Goal: Task Accomplishment & Management: Use online tool/utility

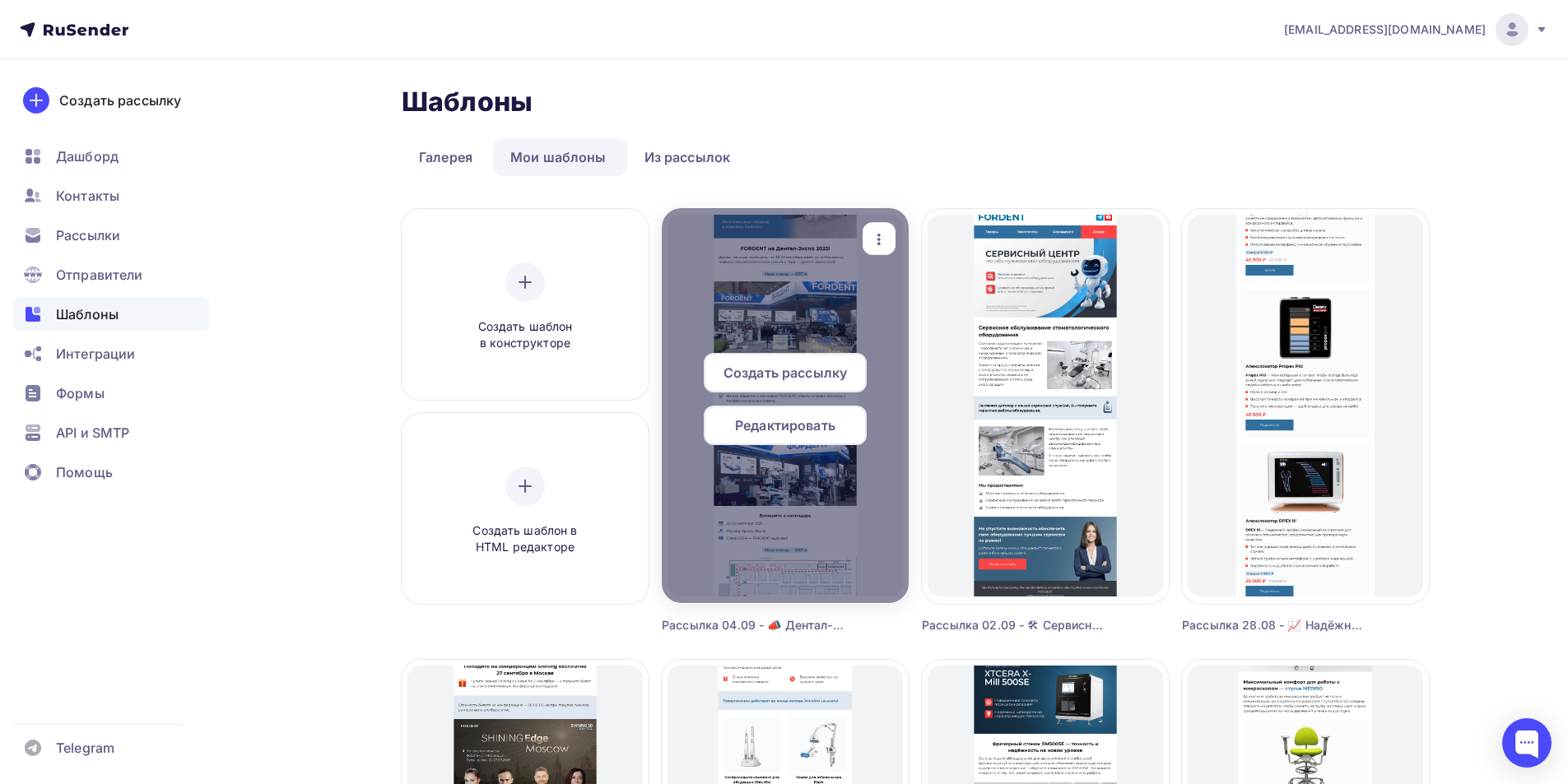
click at [776, 420] on span "Редактировать" at bounding box center [784, 425] width 100 height 20
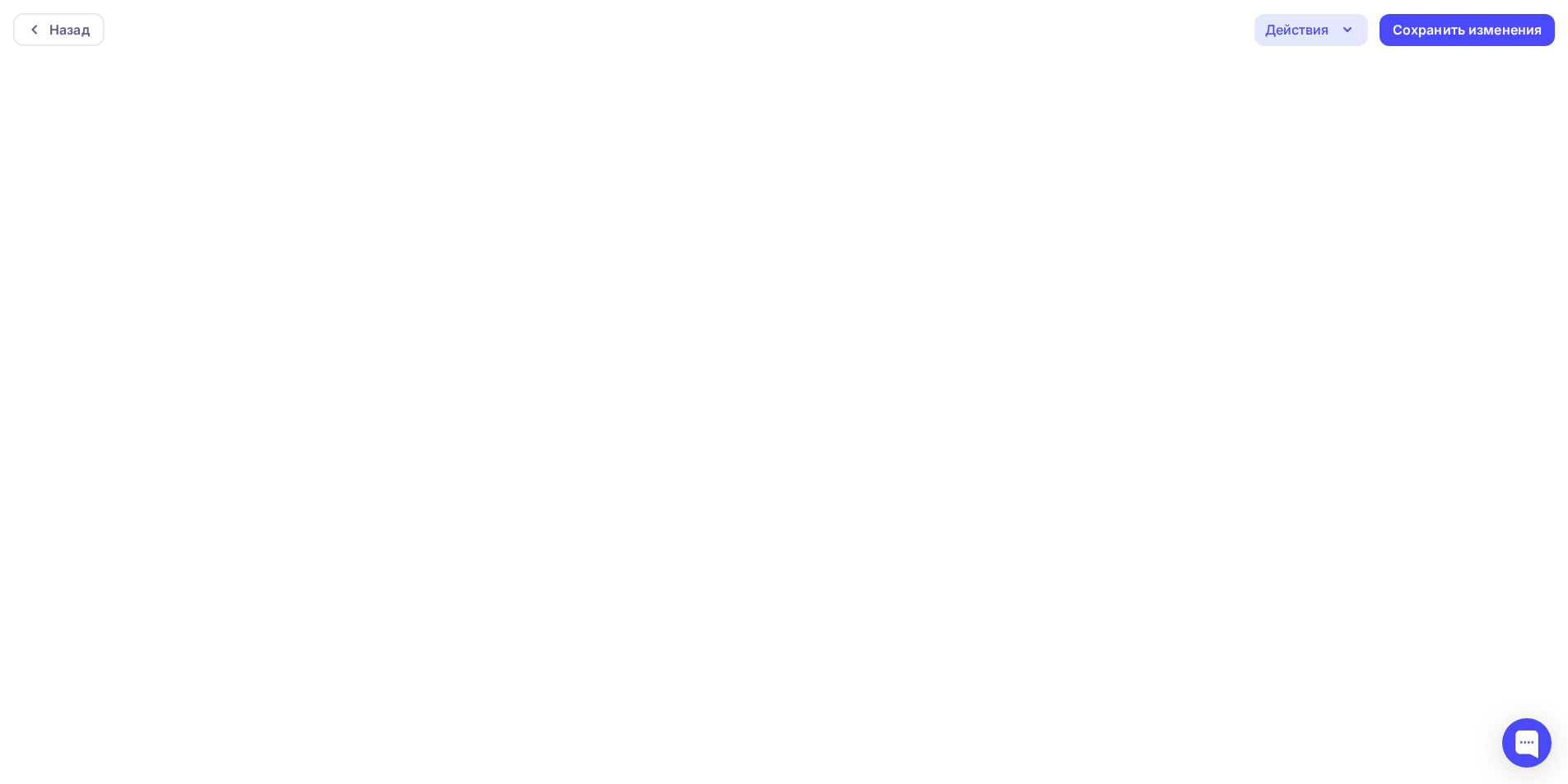
click at [1339, 36] on icon "button" at bounding box center [1347, 29] width 20 height 20
click at [1337, 70] on div "Отправить тестовое письмо" at bounding box center [1400, 78] width 189 height 20
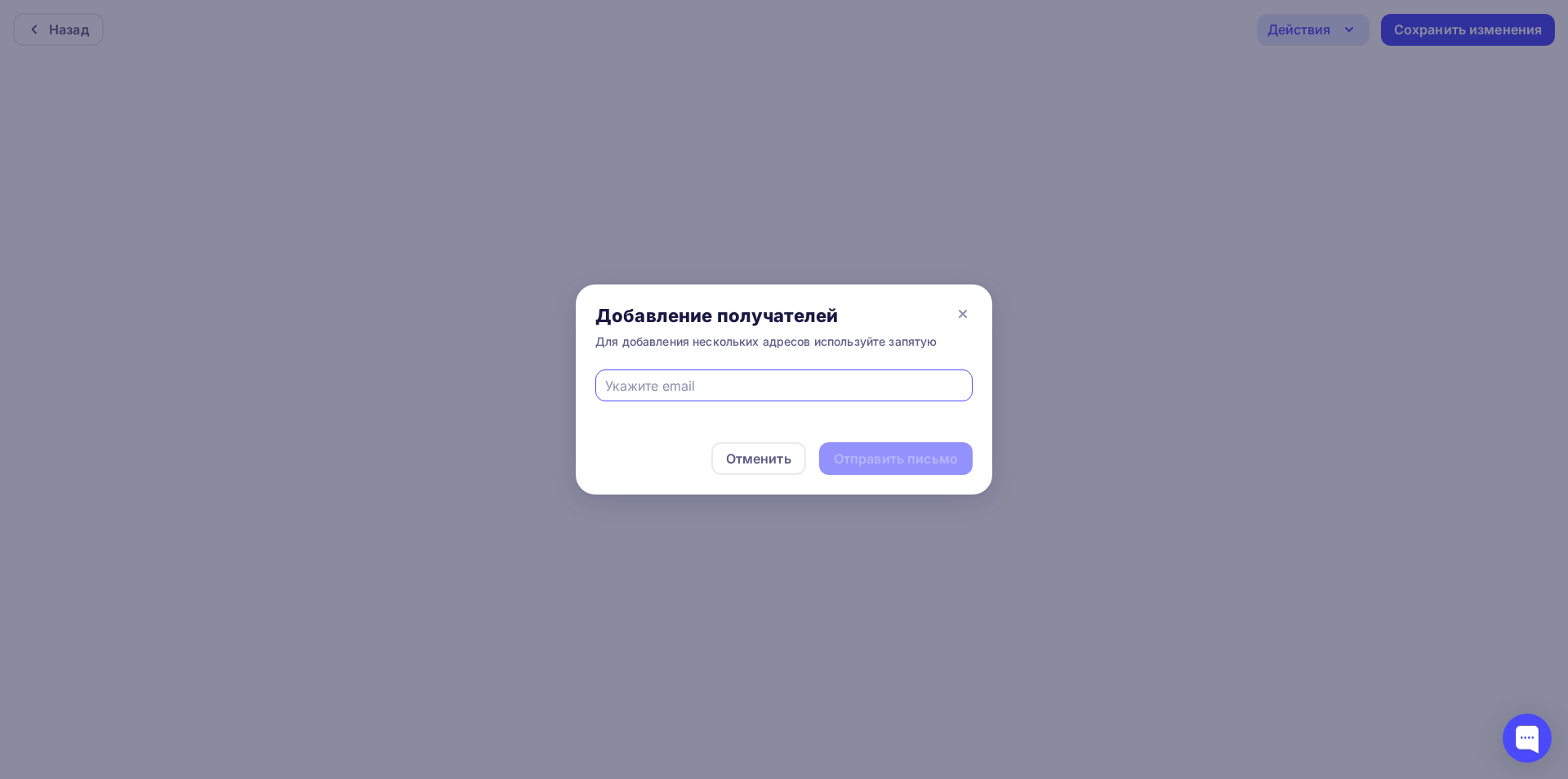
drag, startPoint x: 800, startPoint y: 376, endPoint x: 771, endPoint y: 389, distance: 31.8
click at [798, 376] on input "text" at bounding box center [784, 386] width 358 height 20
type input "[EMAIL_ADDRESS][DOMAIN_NAME]"
click at [841, 453] on div "Отправить письмо" at bounding box center [896, 459] width 124 height 19
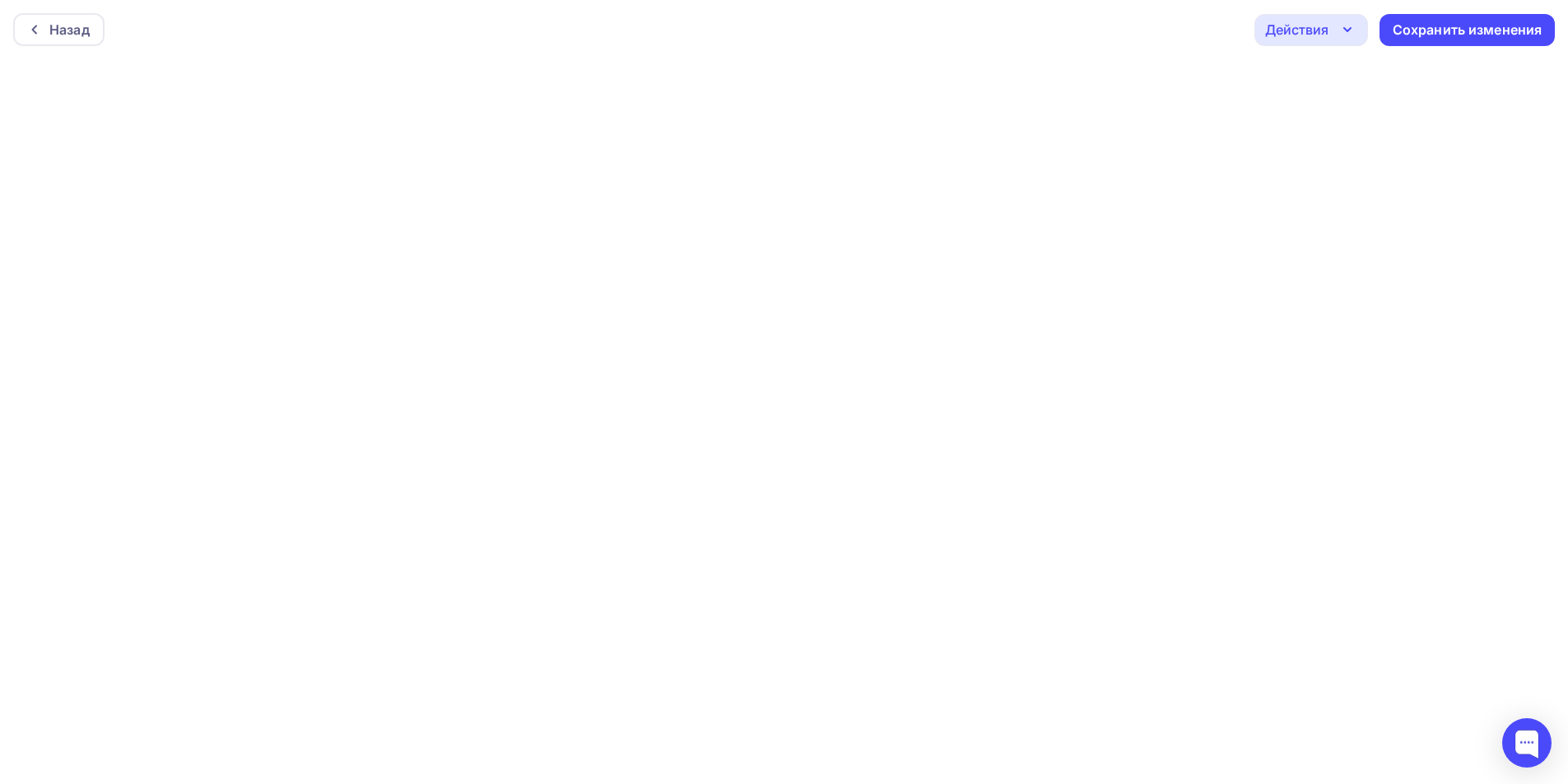
click at [1315, 15] on div "Действия" at bounding box center [1311, 30] width 113 height 32
click at [1339, 73] on div "Отправить тестовое письмо" at bounding box center [1400, 78] width 189 height 20
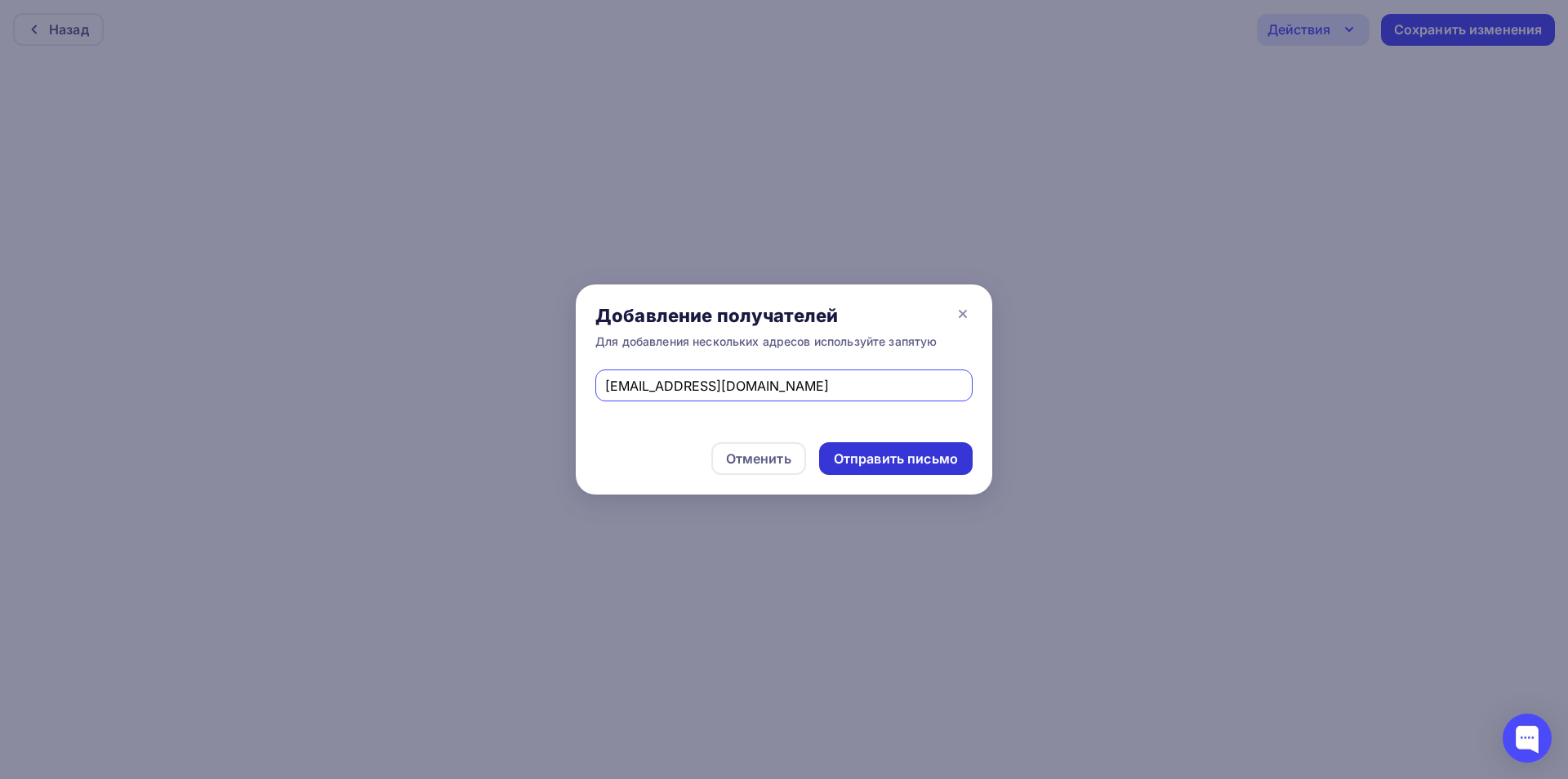
click at [890, 463] on div "Отправить письмо" at bounding box center [896, 459] width 124 height 19
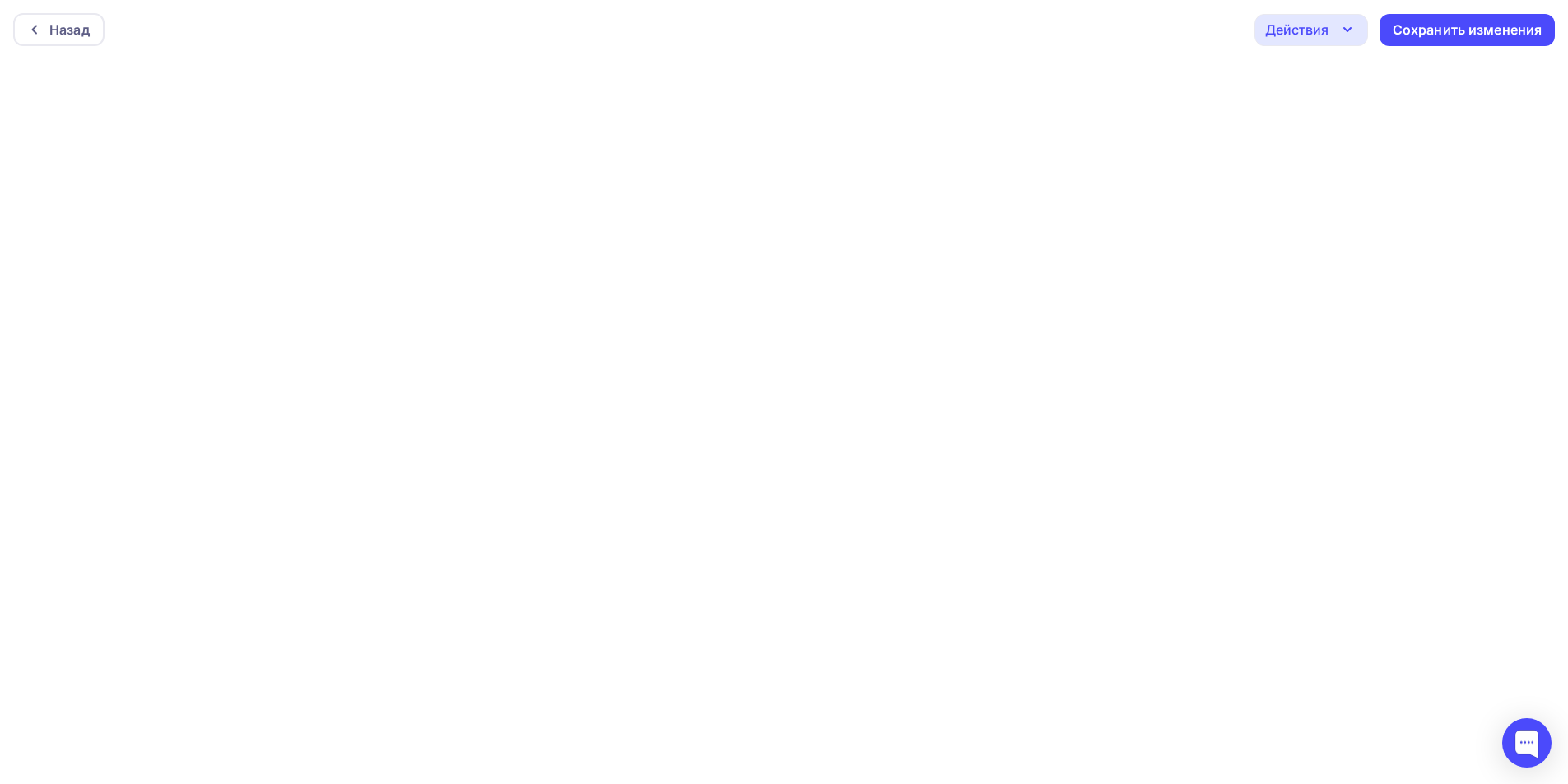
click at [1295, 37] on div "Действия" at bounding box center [1296, 29] width 63 height 20
click at [1298, 84] on div "Отправить тестовое письмо" at bounding box center [1384, 78] width 221 height 20
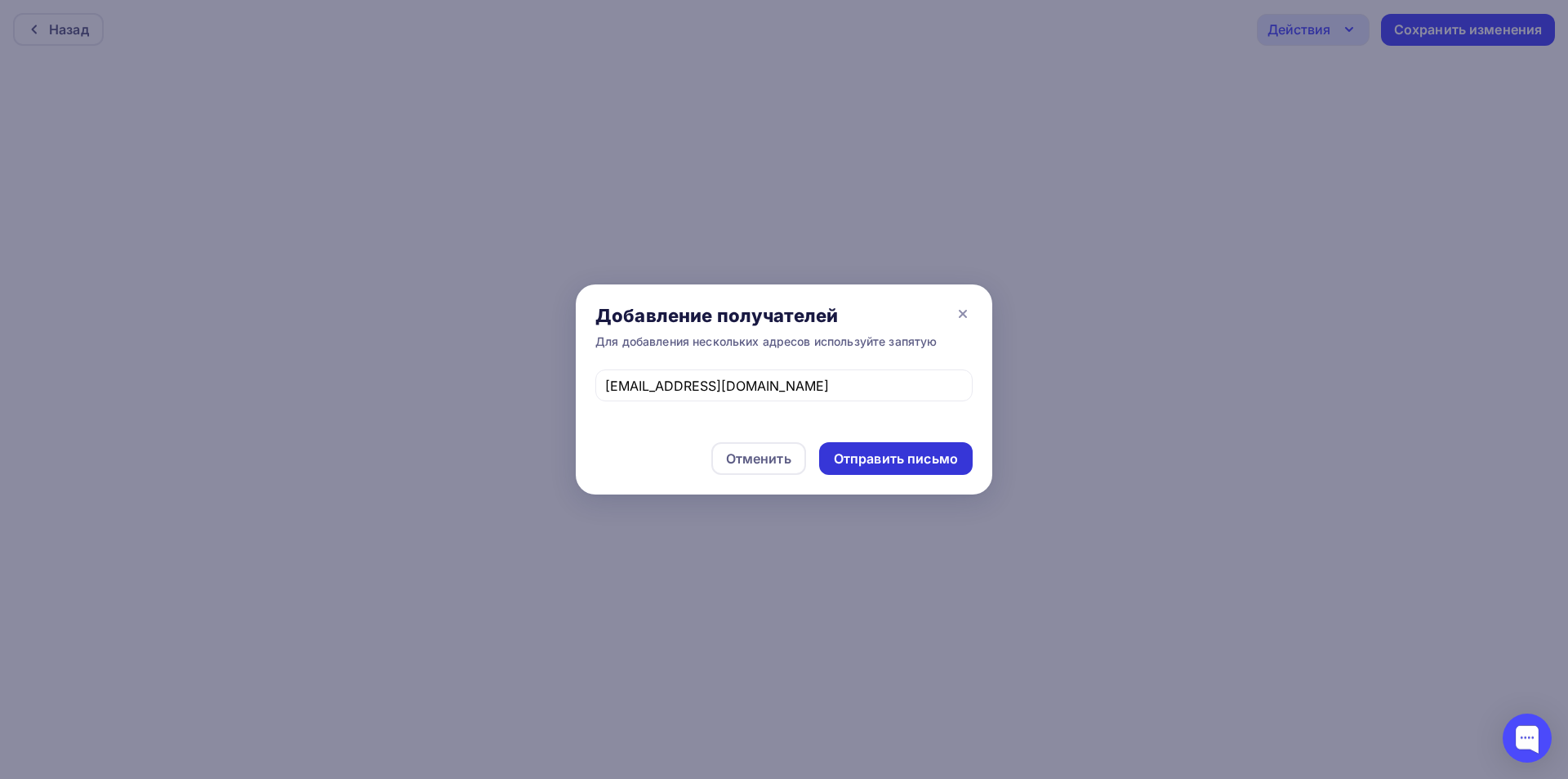
click at [886, 459] on div "Отправить письмо" at bounding box center [896, 459] width 124 height 19
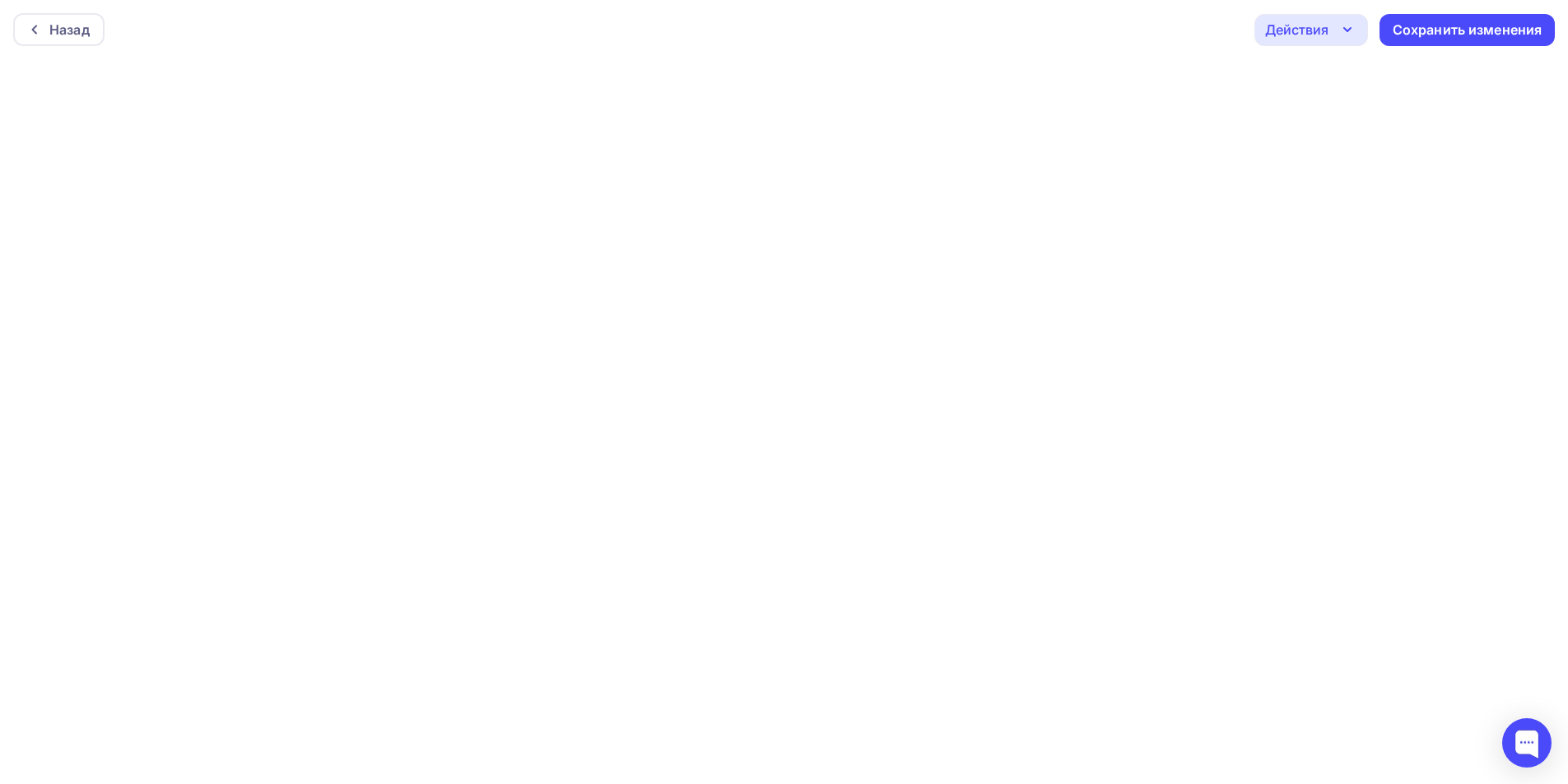
scroll to position [4, 0]
click at [1293, 26] on div "Действия" at bounding box center [1296, 25] width 63 height 20
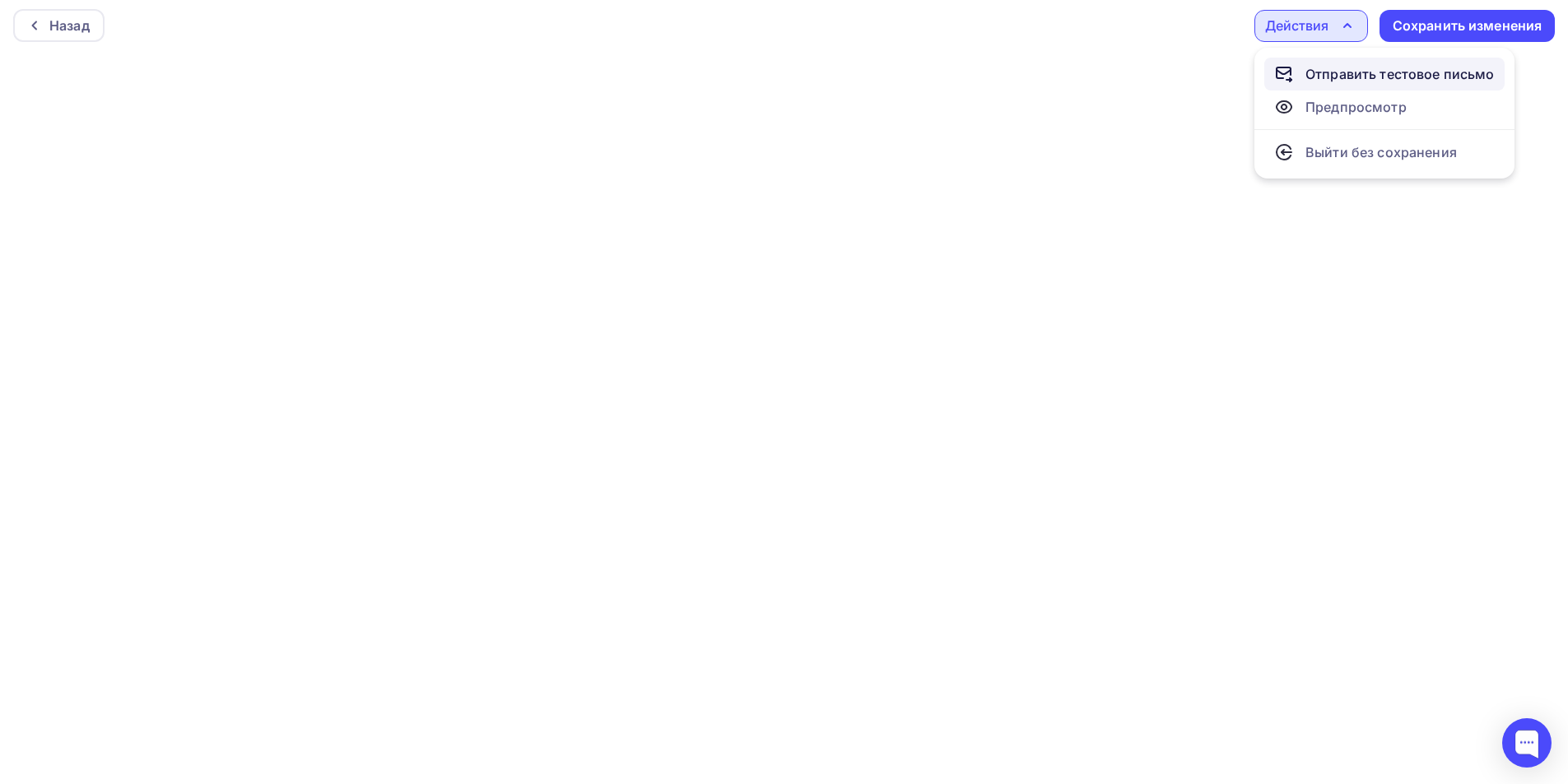
click at [1335, 75] on div "Отправить тестовое письмо" at bounding box center [1400, 74] width 189 height 20
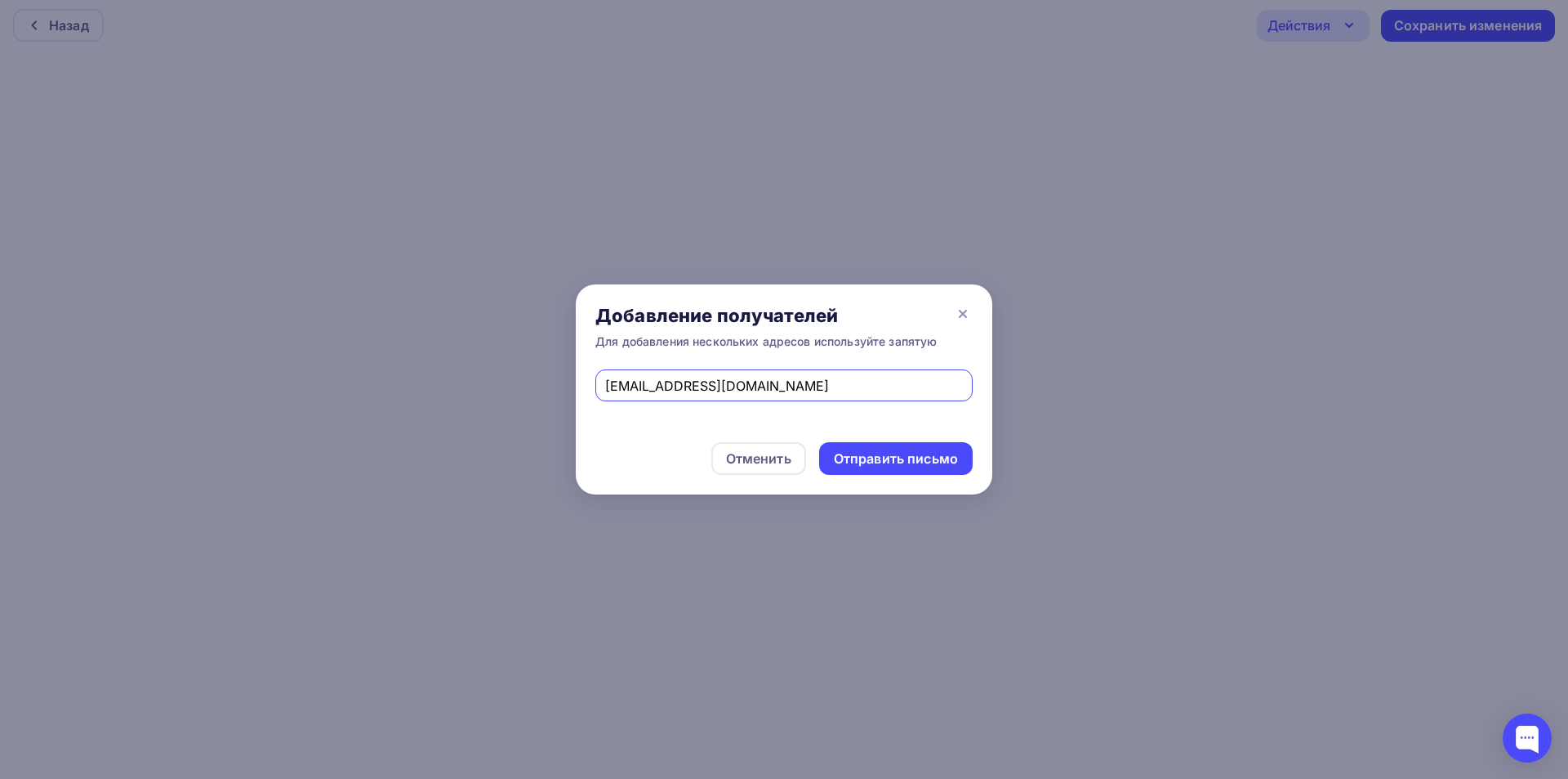
drag, startPoint x: 875, startPoint y: 466, endPoint x: 756, endPoint y: 336, distance: 176.2
click at [875, 461] on div "Отправить письмо" at bounding box center [896, 459] width 124 height 19
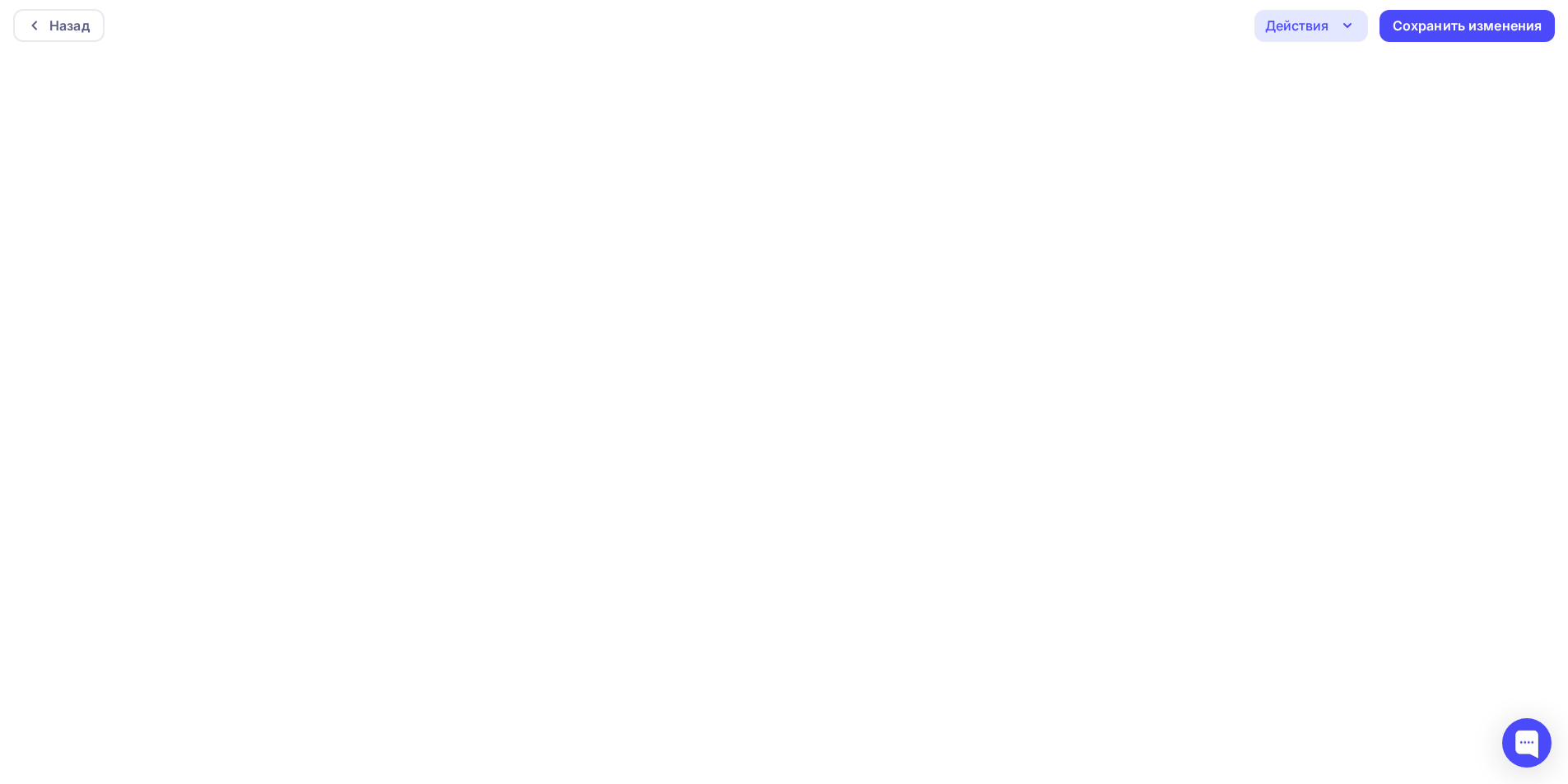
click at [1330, 32] on div "Действия" at bounding box center [1311, 26] width 113 height 32
click at [1325, 68] on div "Отправить тестовое письмо" at bounding box center [1400, 74] width 189 height 20
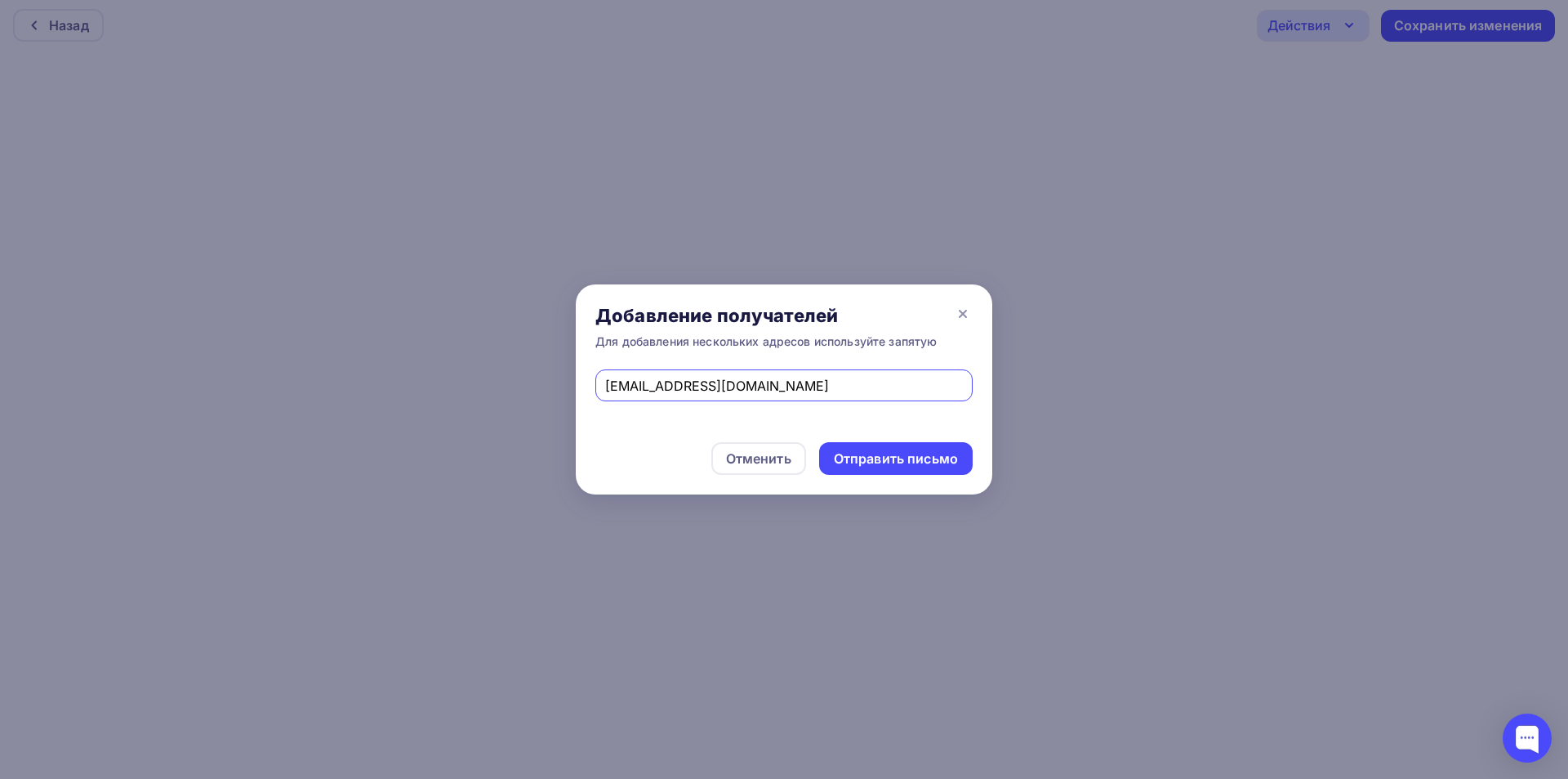
drag, startPoint x: 865, startPoint y: 460, endPoint x: 433, endPoint y: 2, distance: 629.6
click at [866, 460] on div "Отправить письмо" at bounding box center [896, 459] width 124 height 19
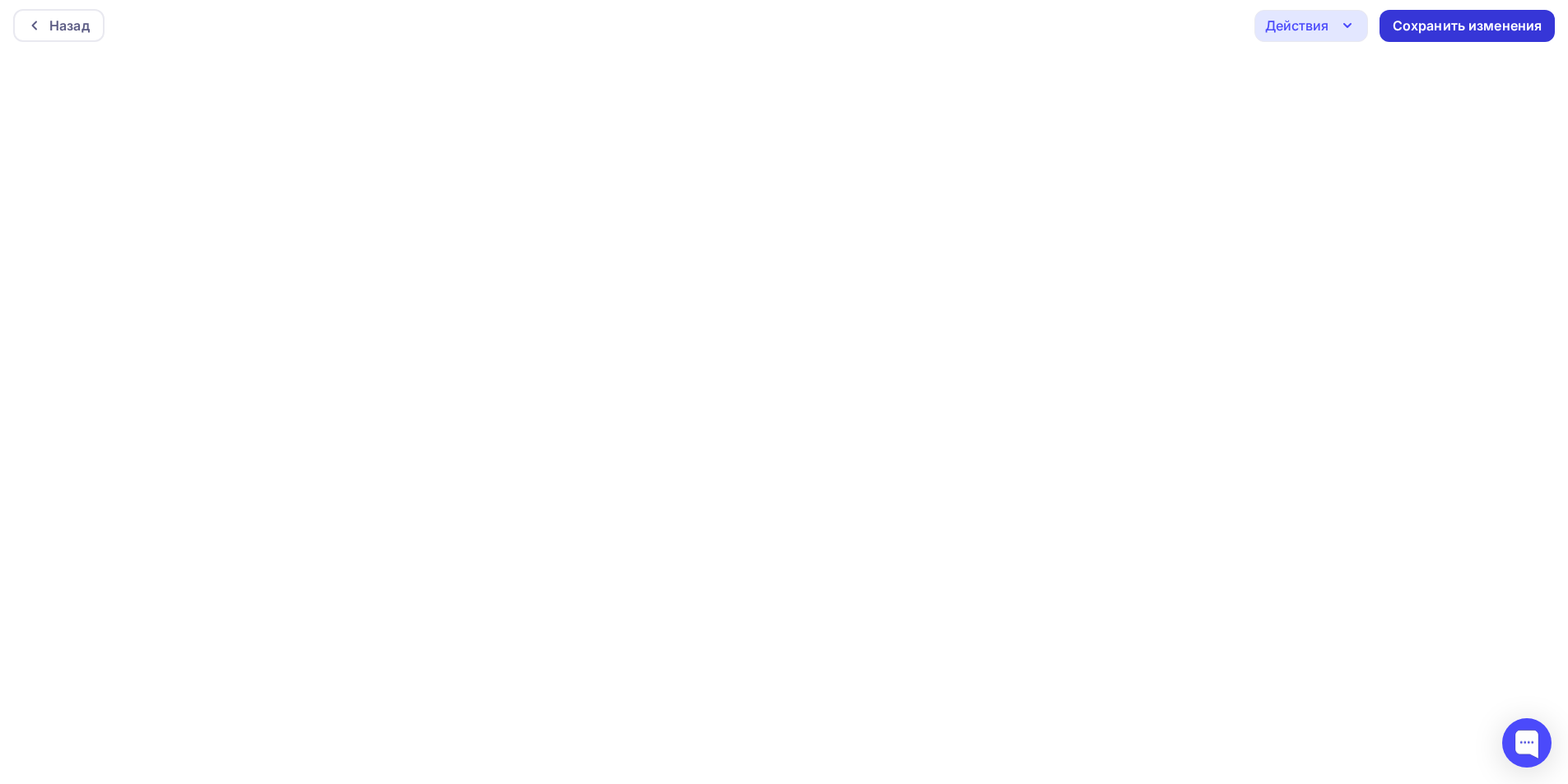
click at [1438, 29] on div "Сохранить изменения" at bounding box center [1467, 25] width 150 height 19
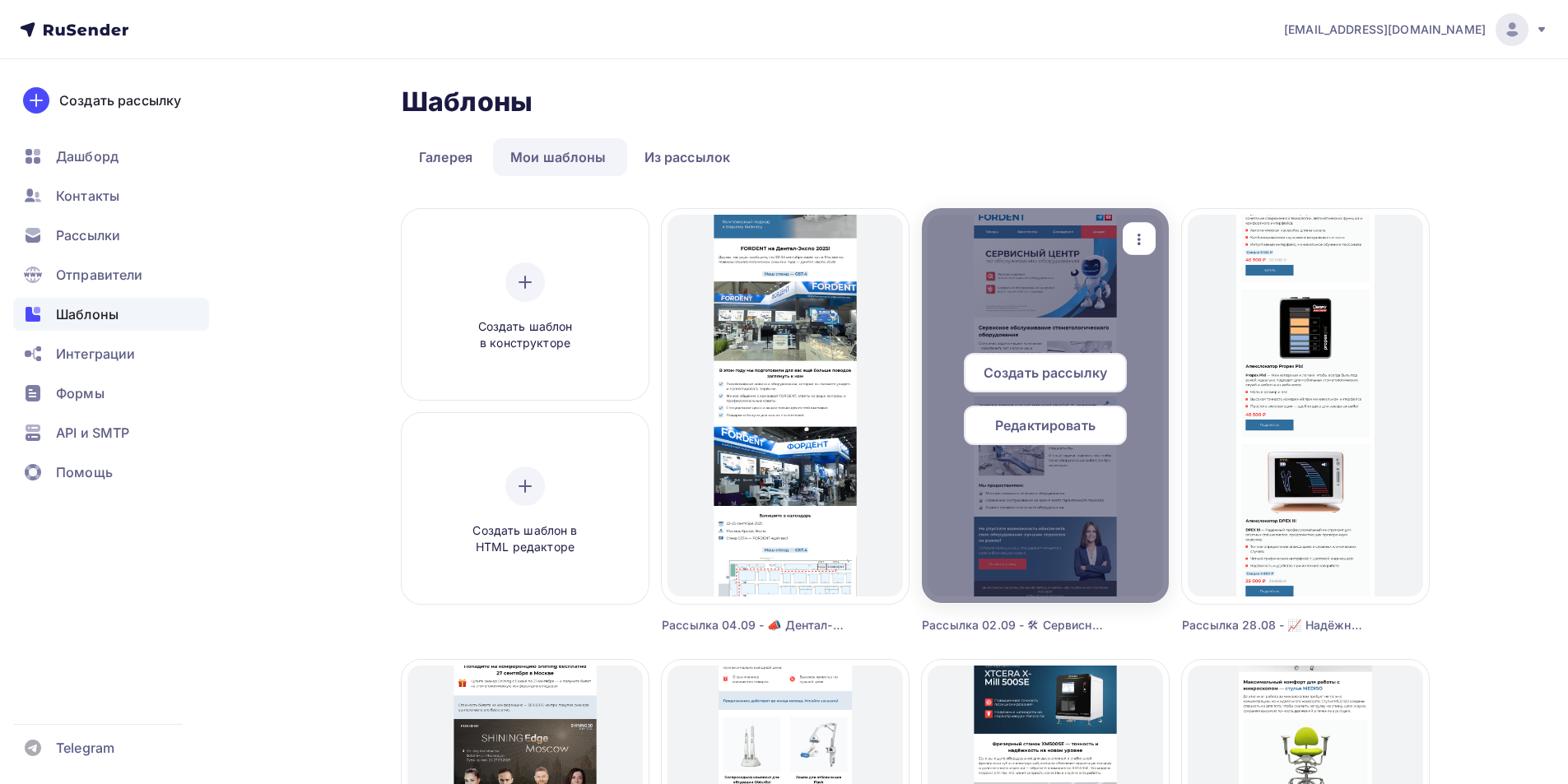
click at [1052, 422] on span "Редактировать" at bounding box center [1045, 425] width 100 height 20
